Goal: Task Accomplishment & Management: Manage account settings

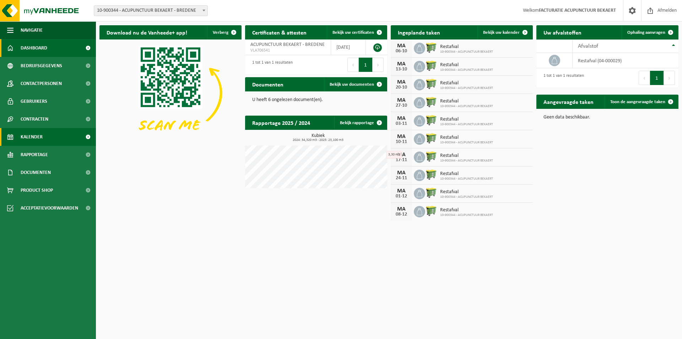
click at [38, 138] on span "Kalender" at bounding box center [32, 137] width 22 height 18
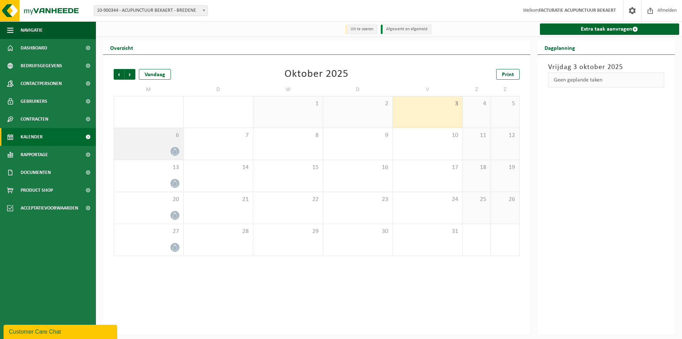
click at [142, 154] on div at bounding box center [149, 151] width 62 height 10
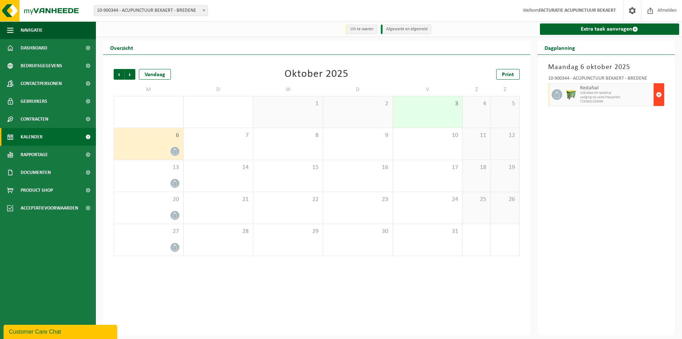
click at [659, 96] on span "button" at bounding box center [659, 94] width 6 height 14
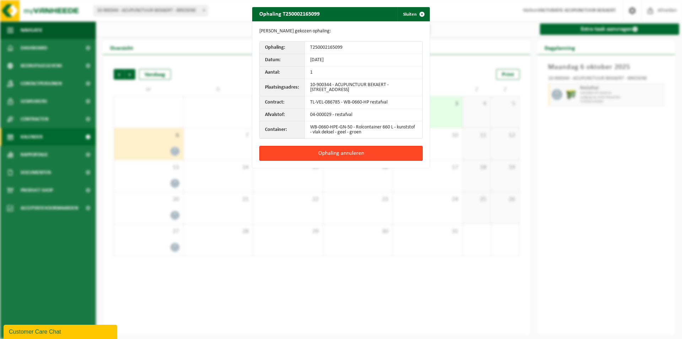
click at [312, 157] on button "Ophaling annuleren" at bounding box center [340, 153] width 163 height 15
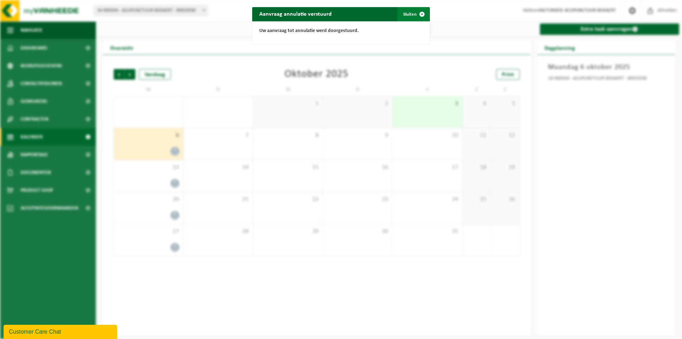
click at [405, 10] on button "Sluiten" at bounding box center [414, 14] width 32 height 14
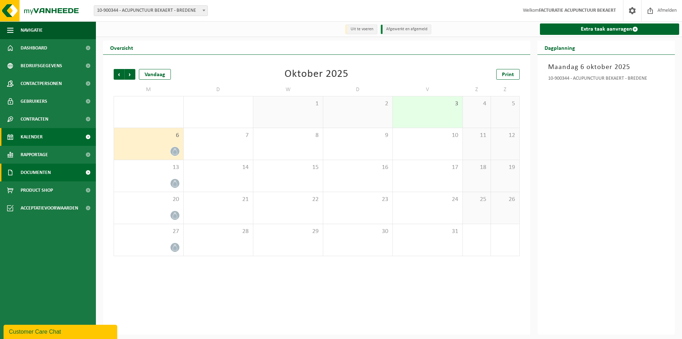
click at [31, 176] on span "Documenten" at bounding box center [36, 172] width 30 height 18
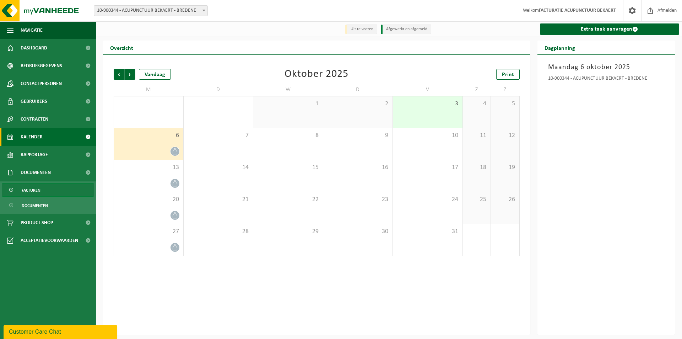
click at [32, 188] on span "Facturen" at bounding box center [31, 190] width 19 height 14
